Goal: Task Accomplishment & Management: Manage account settings

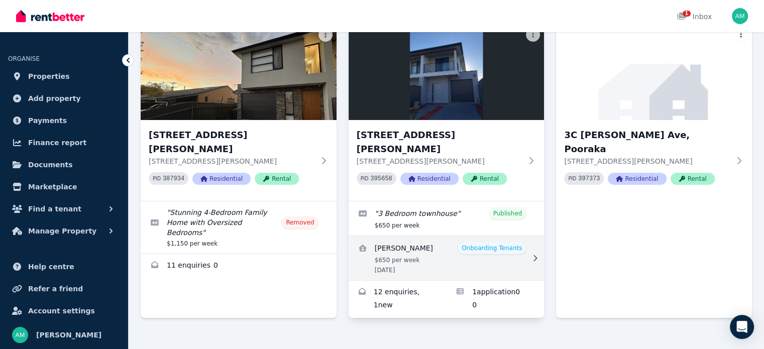
scroll to position [85, 0]
click at [434, 236] on link "View details for Naemat Ahmadi" at bounding box center [447, 258] width 196 height 44
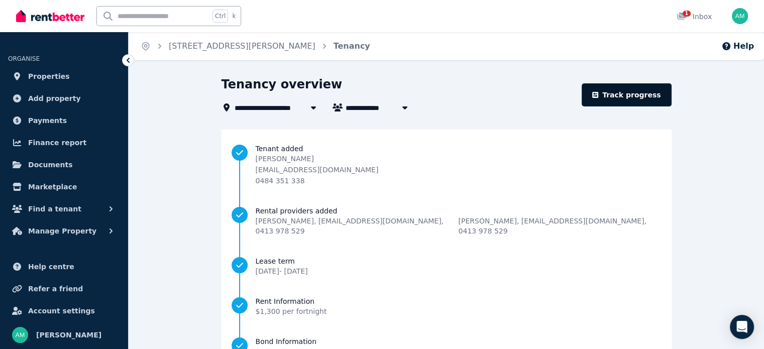
click at [613, 97] on link "Track progress" at bounding box center [627, 94] width 90 height 23
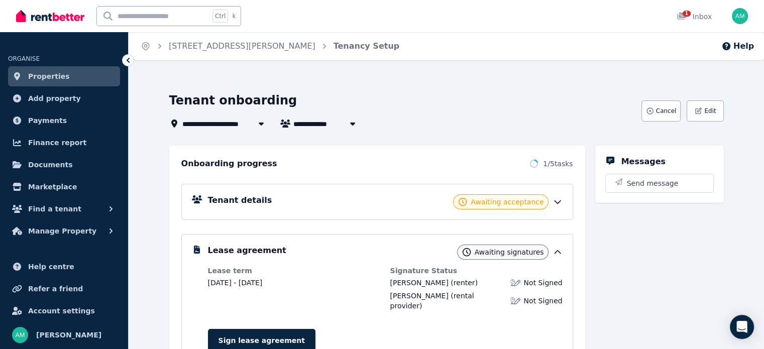
click at [562, 199] on icon at bounding box center [557, 202] width 10 height 10
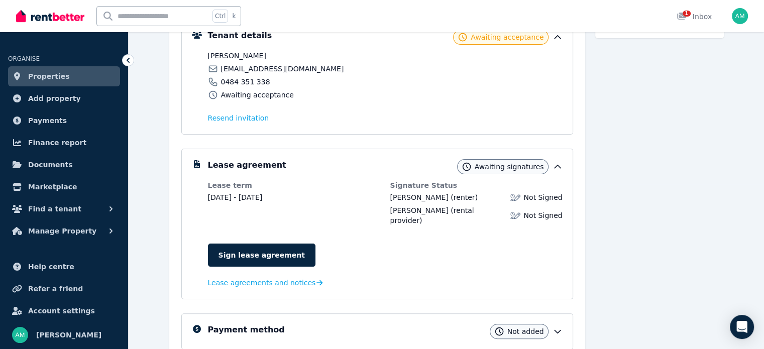
scroll to position [147, 0]
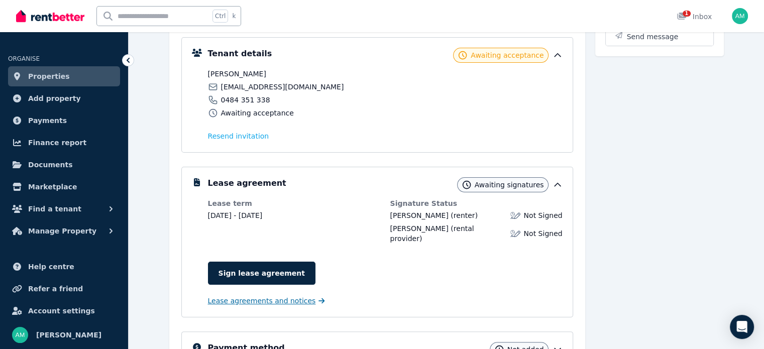
click at [227, 296] on span "Lease agreements and notices" at bounding box center [262, 301] width 108 height 10
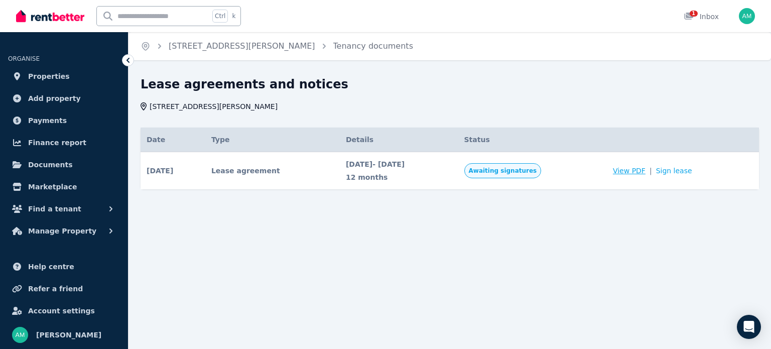
click at [639, 171] on span "View PDF" at bounding box center [629, 171] width 33 height 10
